Goal: Navigation & Orientation: Find specific page/section

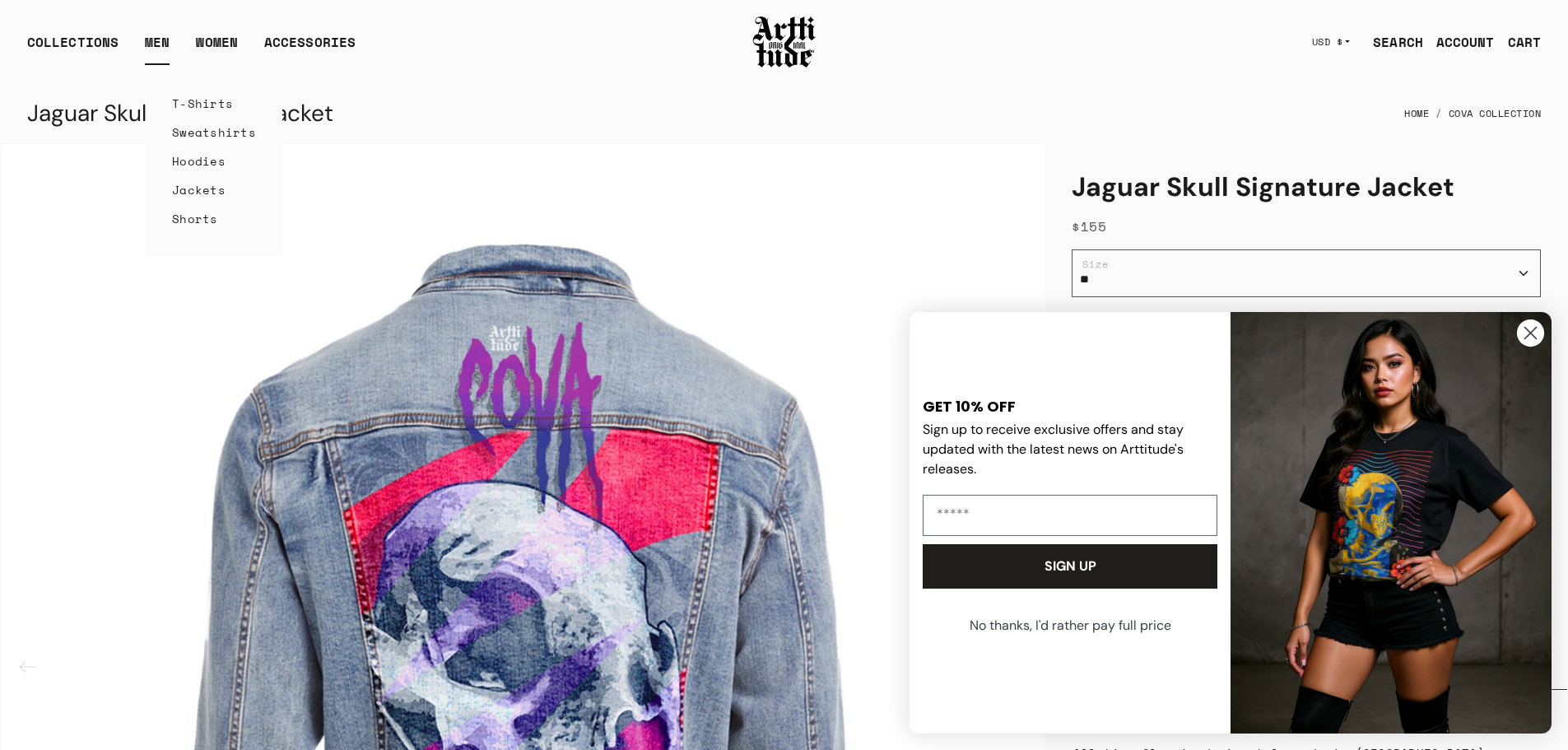
click at [177, 104] on link "T-Shirts" at bounding box center [213, 103] width 84 height 29
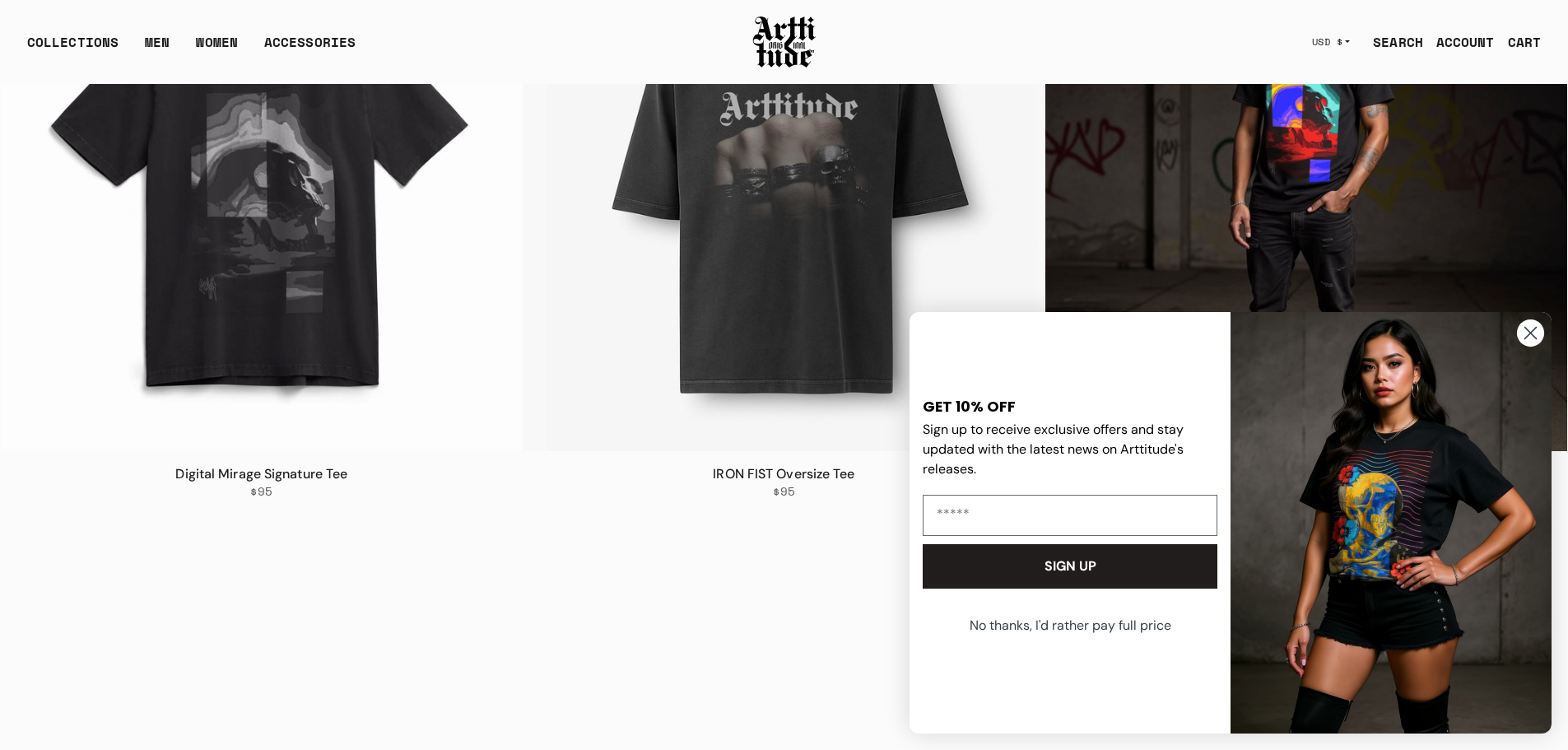
scroll to position [413, 0]
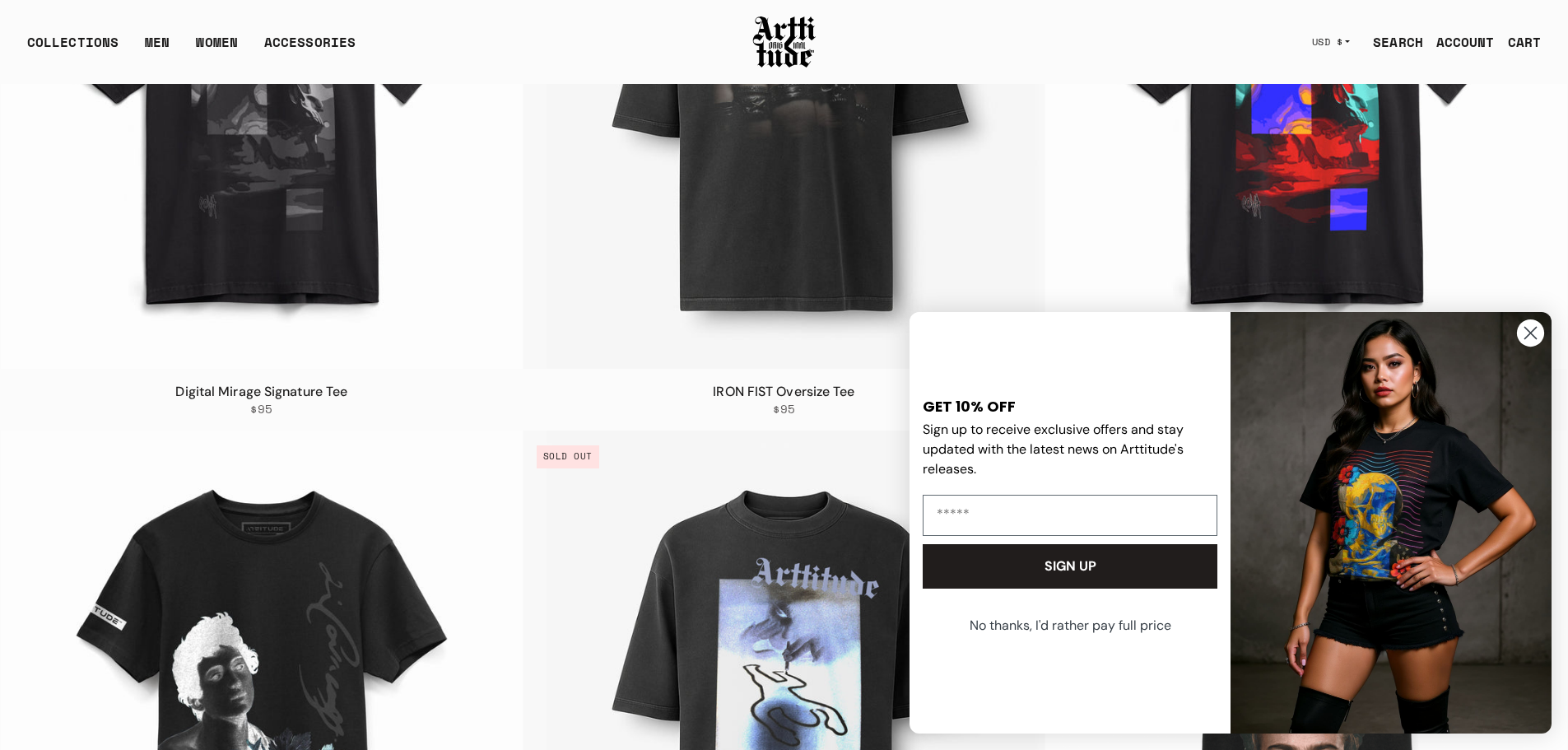
click at [1526, 335] on circle "Close dialog" at bounding box center [1530, 333] width 27 height 27
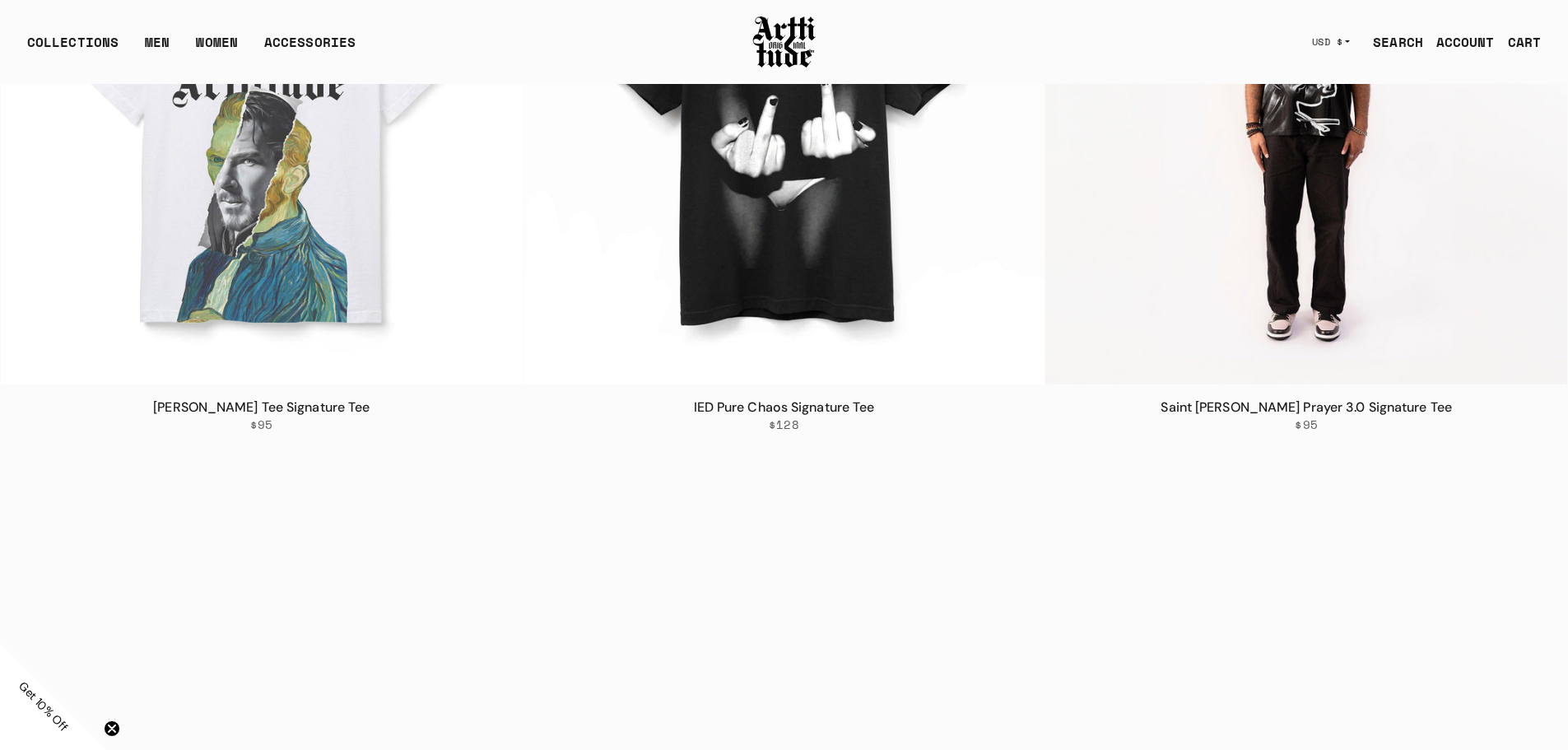
scroll to position [3623, 0]
